Goal: Browse casually: Explore the website without a specific task or goal

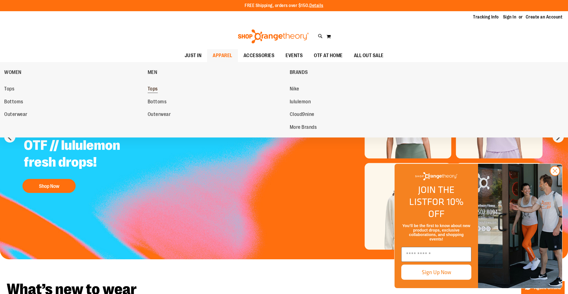
click at [155, 88] on span "Tops" at bounding box center [153, 89] width 10 height 7
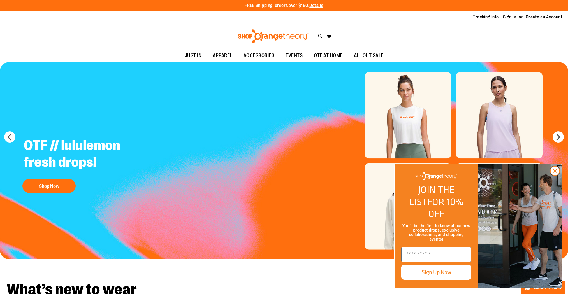
click at [555, 173] on icon "Close dialog" at bounding box center [555, 171] width 4 height 4
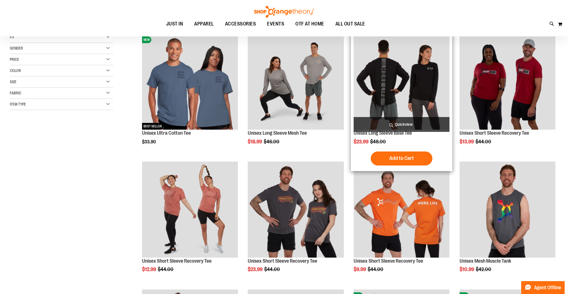
scroll to position [38, 0]
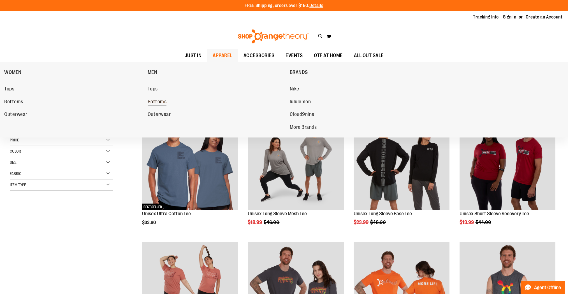
click at [161, 102] on span "Bottoms" at bounding box center [157, 102] width 19 height 7
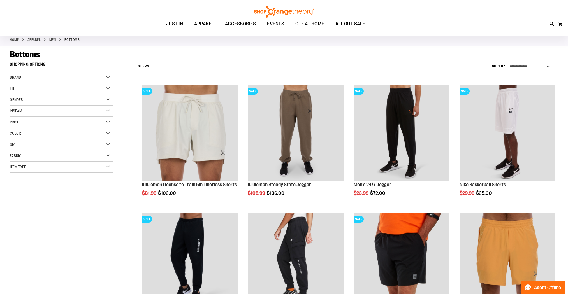
scroll to position [28, 0]
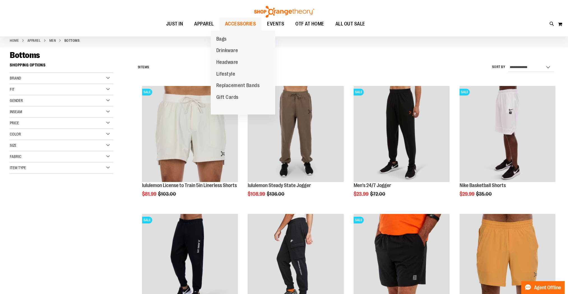
click at [237, 22] on span "ACCESSORIES" at bounding box center [240, 24] width 31 height 13
click at [228, 38] on link "Bags" at bounding box center [222, 39] width 22 height 12
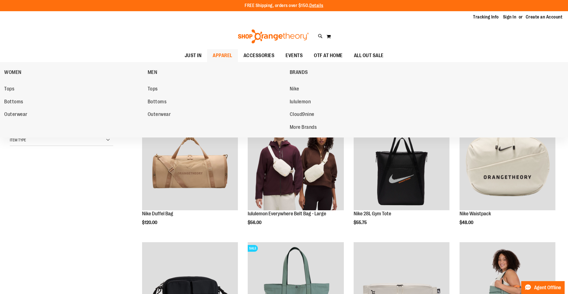
click at [213, 55] on span "APPAREL" at bounding box center [223, 55] width 20 height 13
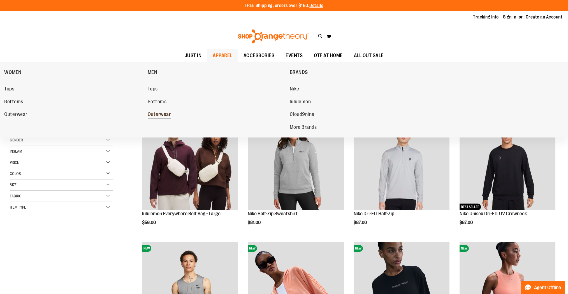
click at [167, 115] on span "Outerwear" at bounding box center [159, 115] width 23 height 7
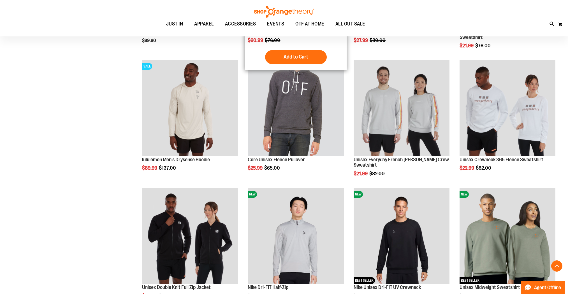
scroll to position [153, 0]
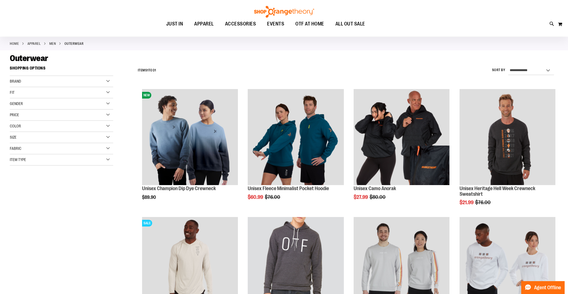
scroll to position [20, 0]
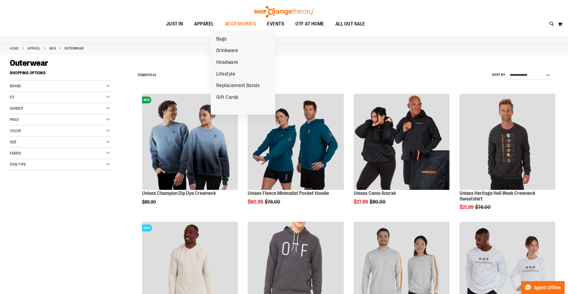
click at [233, 73] on span "Lifestyle" at bounding box center [225, 74] width 19 height 7
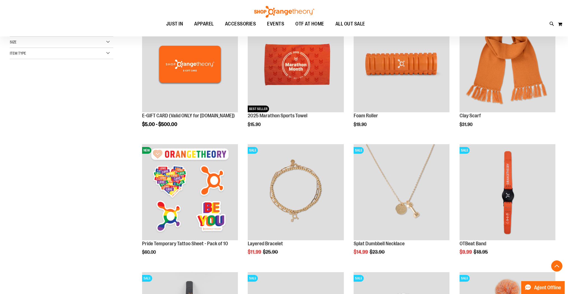
scroll to position [99, 0]
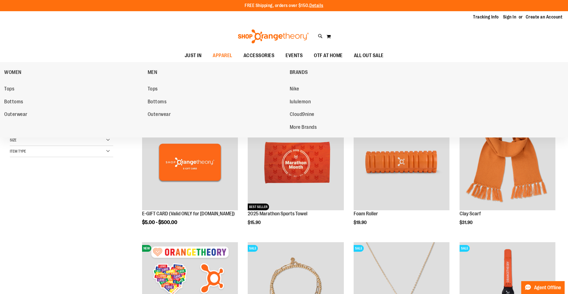
click at [161, 100] on span "Bottoms" at bounding box center [157, 102] width 19 height 7
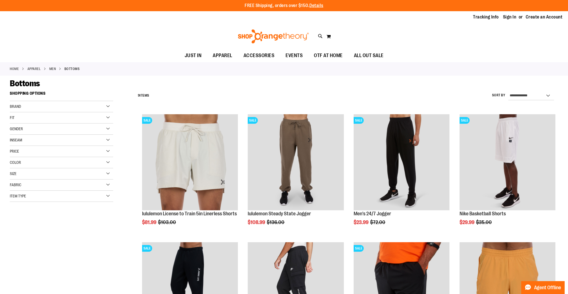
click at [99, 173] on div "Size" at bounding box center [61, 173] width 103 height 11
click at [79, 187] on div "2XL" at bounding box center [81, 188] width 8 height 8
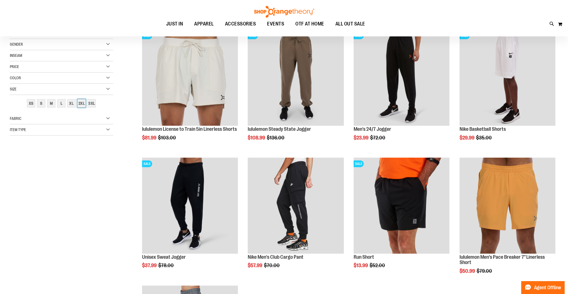
scroll to position [89, 0]
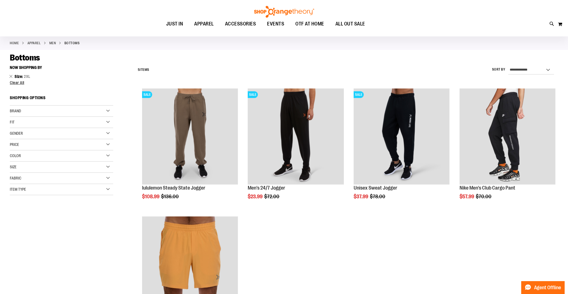
scroll to position [26, 0]
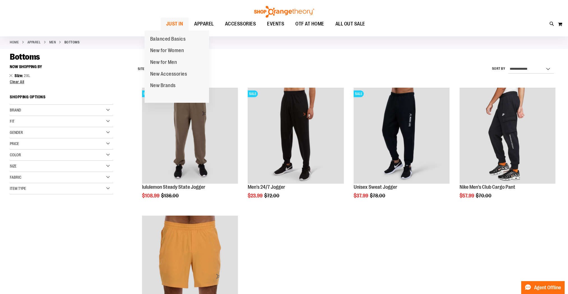
click at [166, 23] on span "JUST IN" at bounding box center [174, 24] width 17 height 13
click at [158, 64] on span "New for Men" at bounding box center [163, 62] width 27 height 7
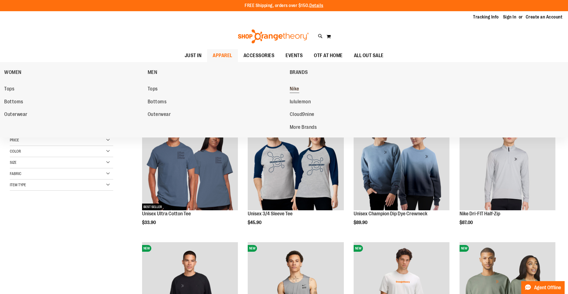
click at [296, 90] on span "Nike" at bounding box center [295, 89] width 10 height 7
